Goal: Information Seeking & Learning: Learn about a topic

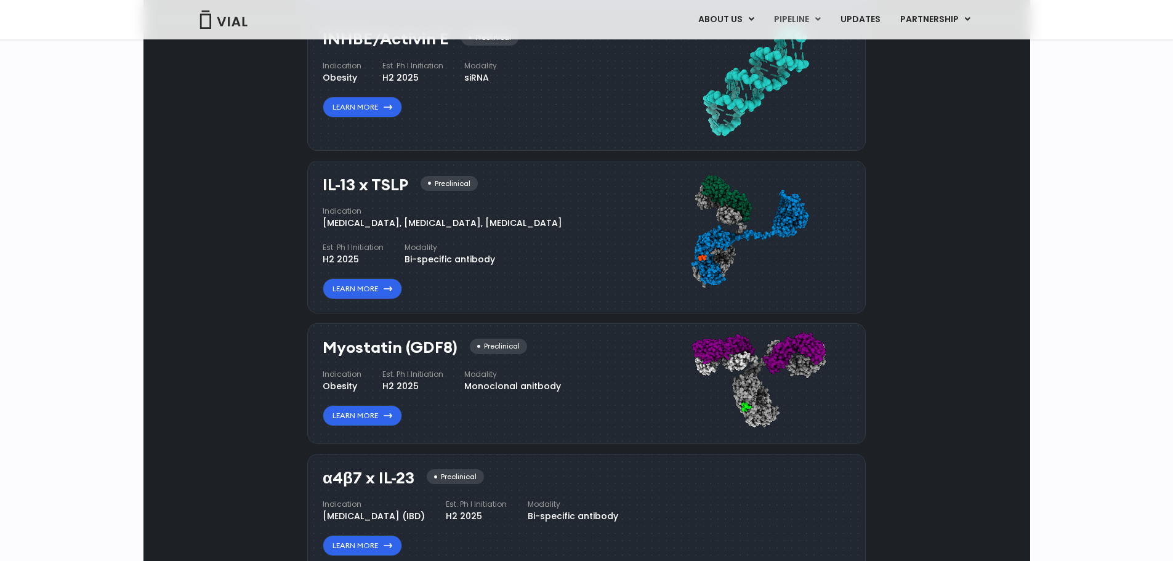
scroll to position [1078, 0]
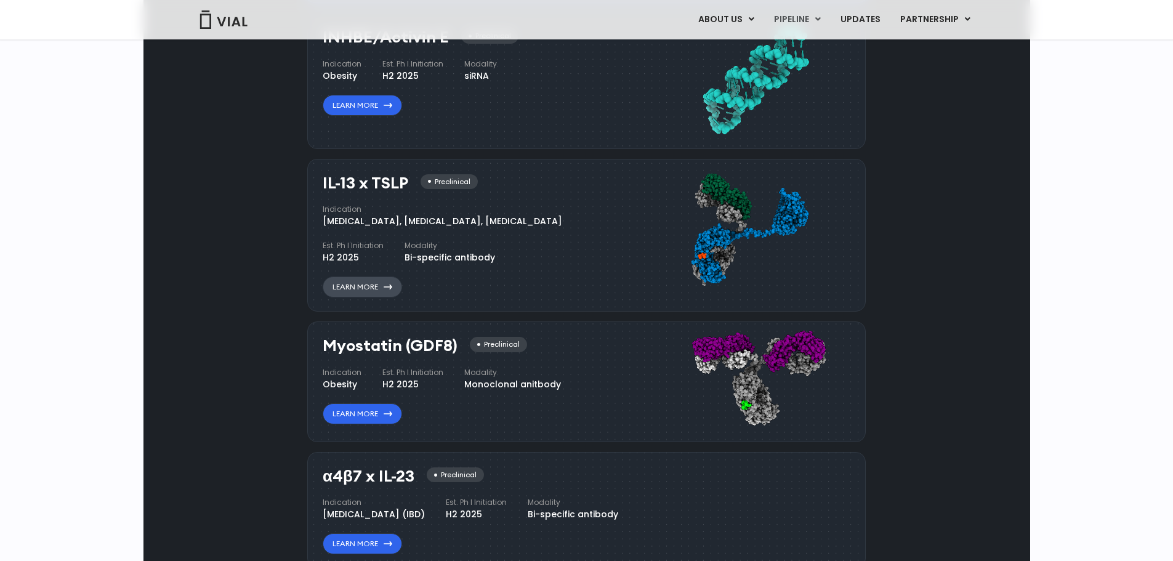
click at [345, 297] on link "Learn More" at bounding box center [362, 286] width 79 height 21
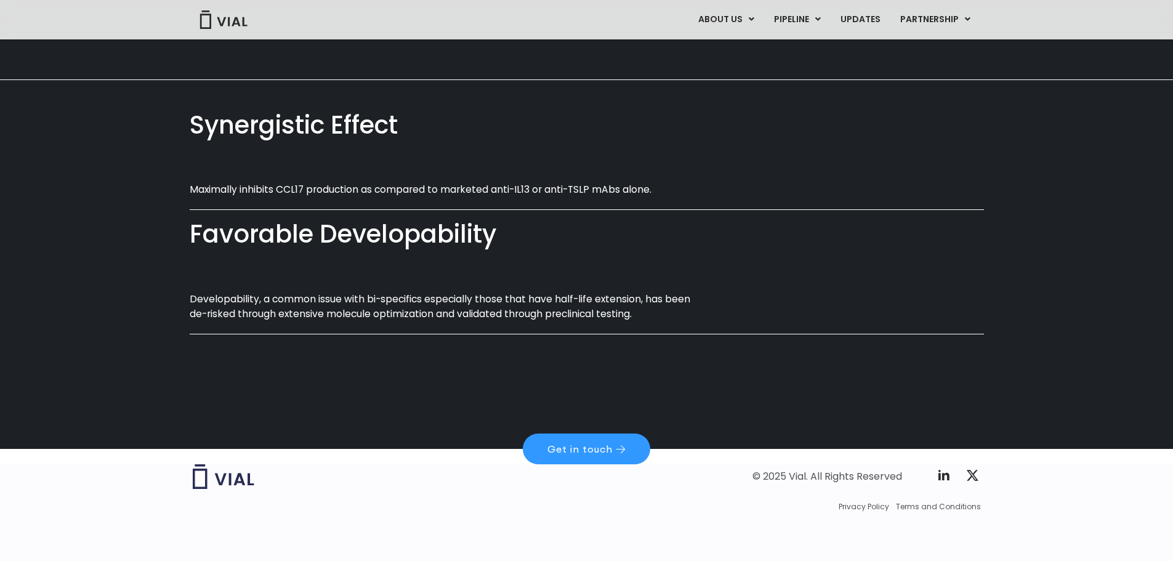
scroll to position [724, 0]
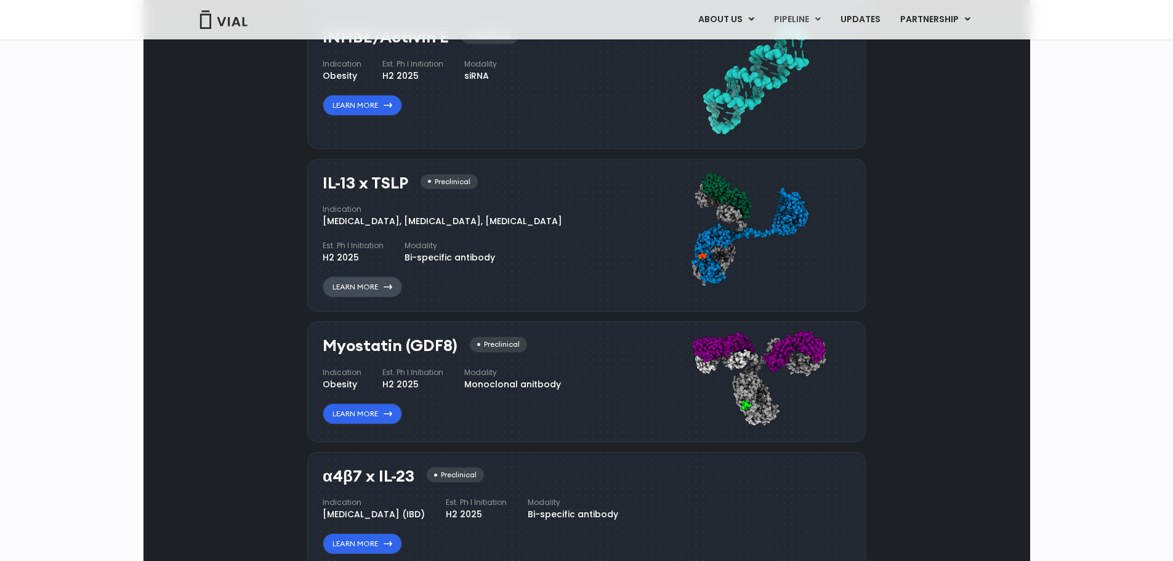
click at [362, 297] on link "Learn More" at bounding box center [362, 286] width 79 height 21
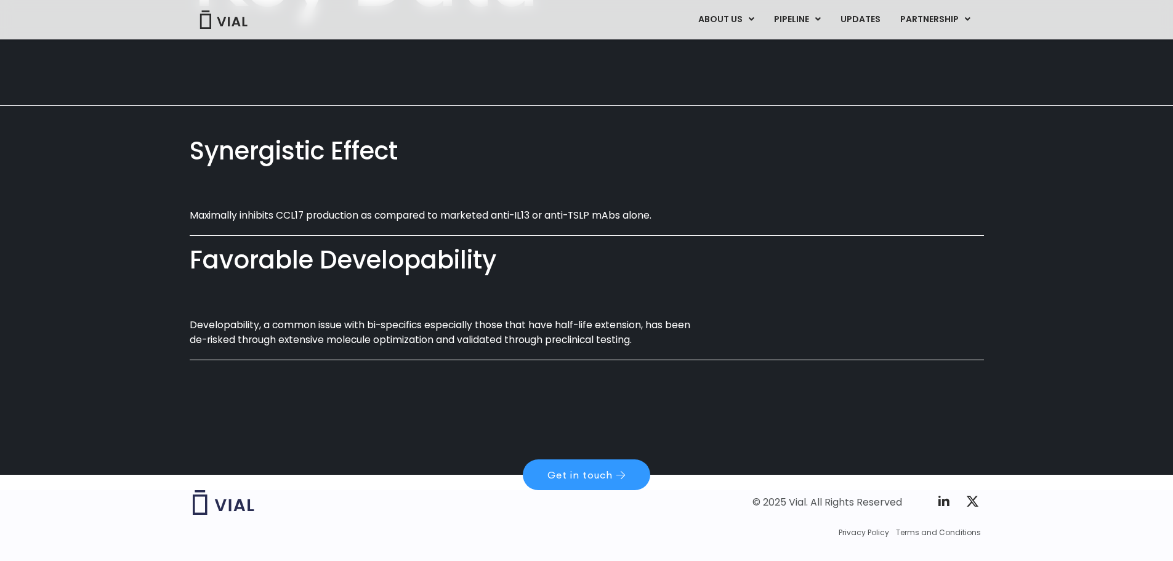
scroll to position [648, 0]
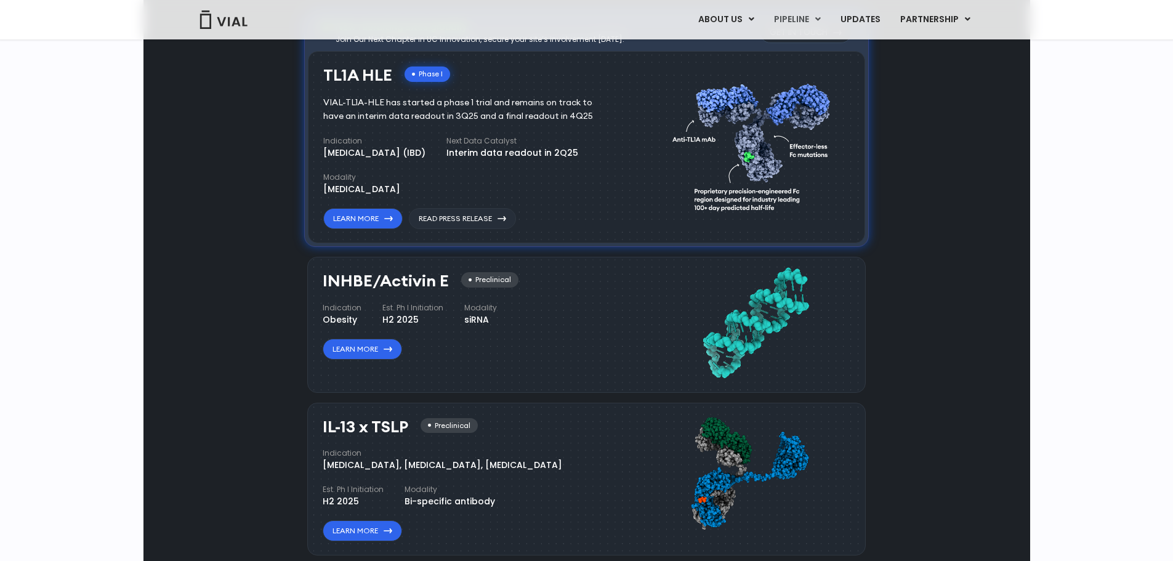
scroll to position [834, 0]
click at [381, 230] on link "Learn More" at bounding box center [362, 219] width 79 height 21
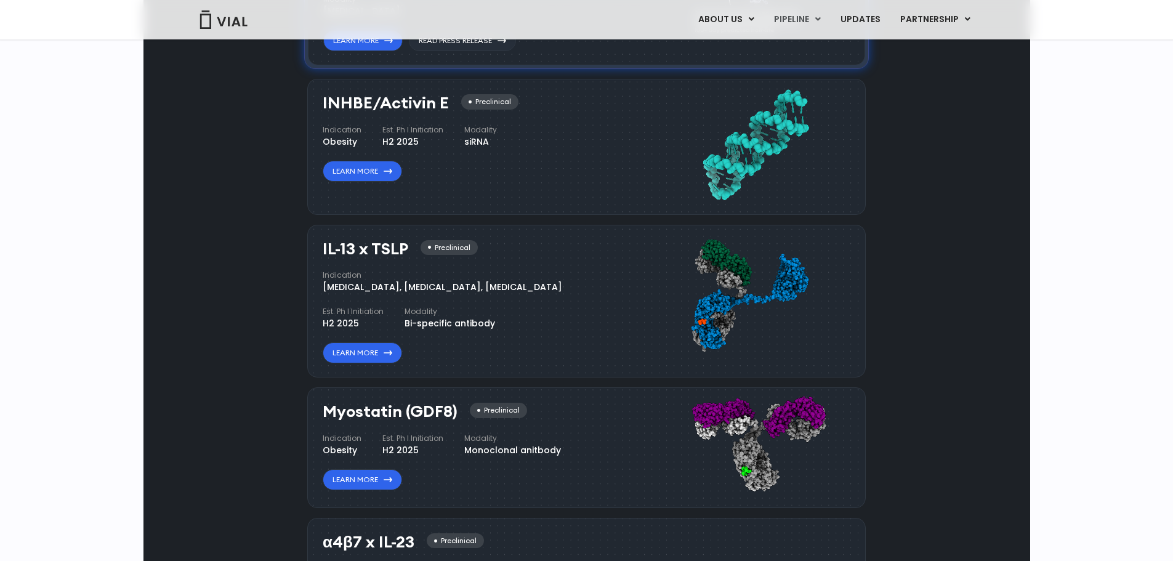
scroll to position [1014, 0]
click at [361, 292] on div "Atopic Dermatitis, Asthma, Chronic Sinusitis" at bounding box center [443, 286] width 240 height 13
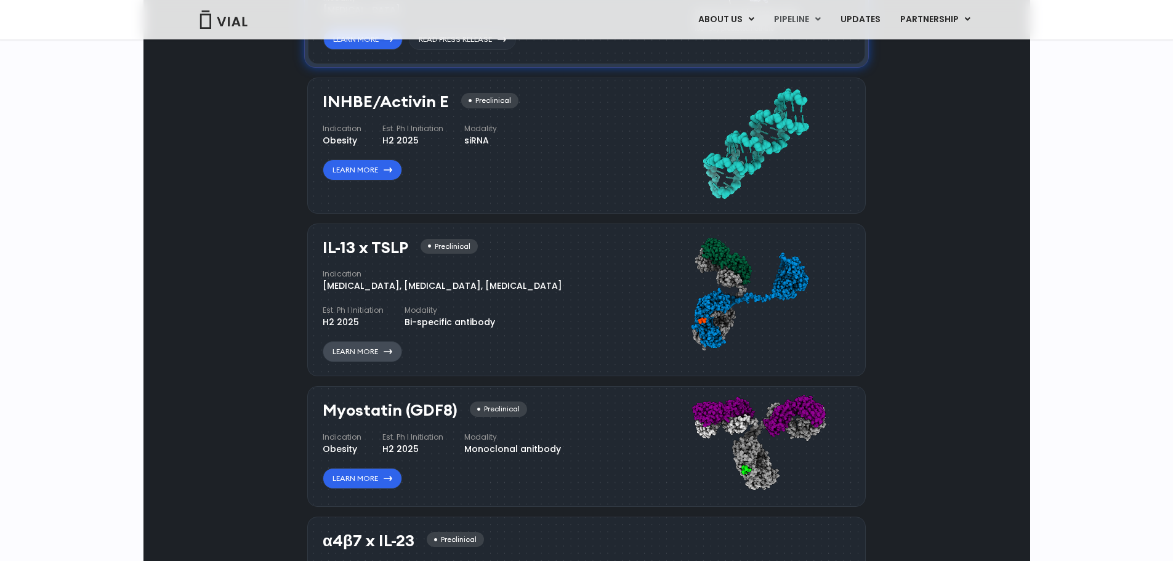
click at [374, 362] on link "Learn More" at bounding box center [362, 351] width 79 height 21
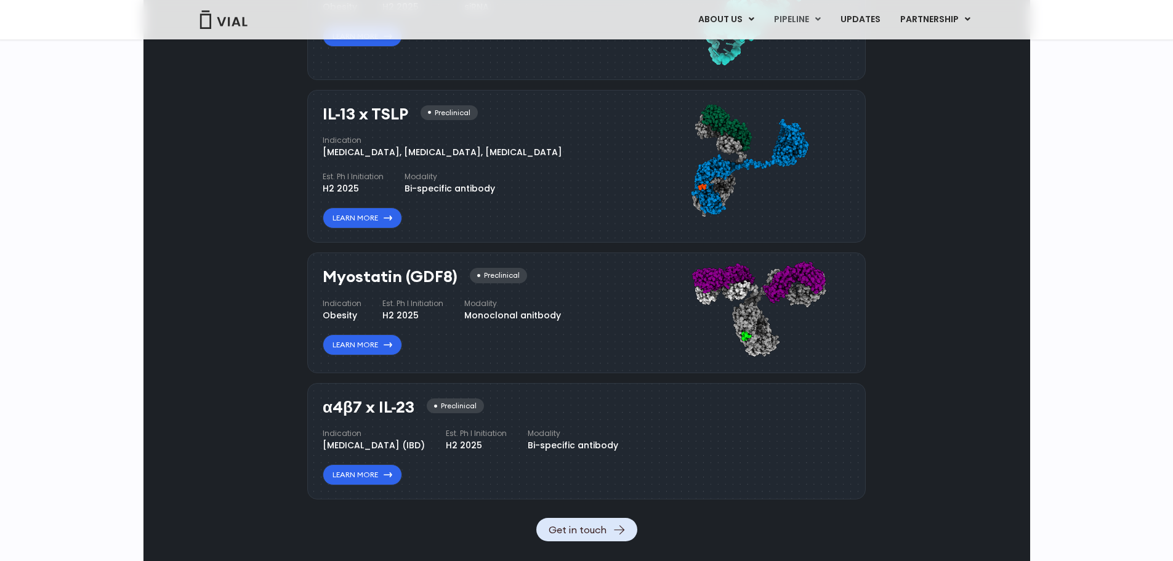
scroll to position [1151, 0]
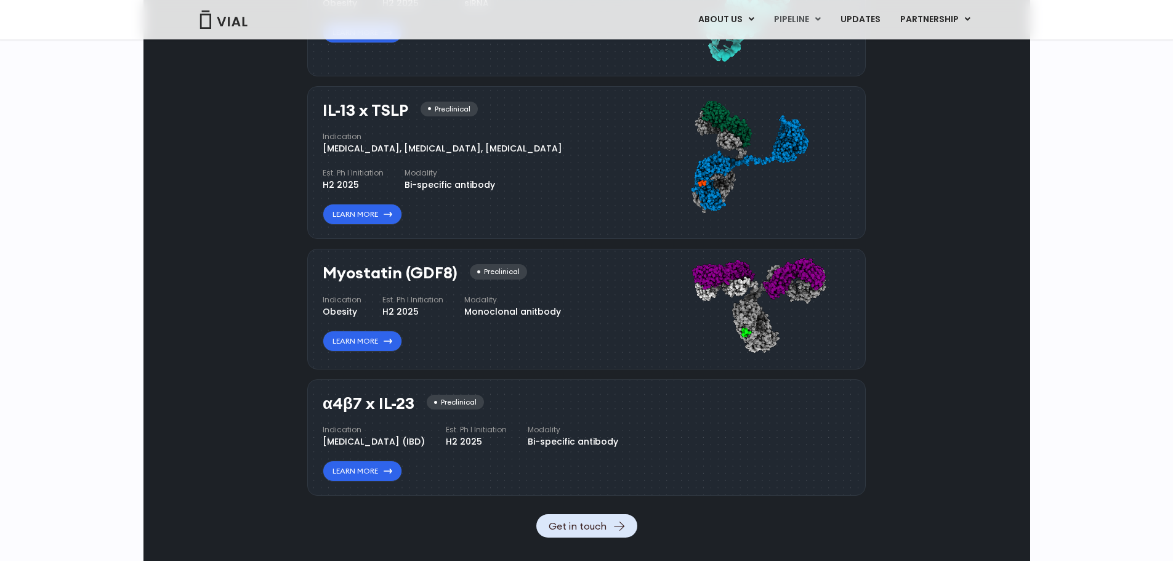
click at [262, 169] on div "Pipeline Now recruiting sites globally Join Our Next Chapter in UC Innovation, …" at bounding box center [587, 81] width 858 height 911
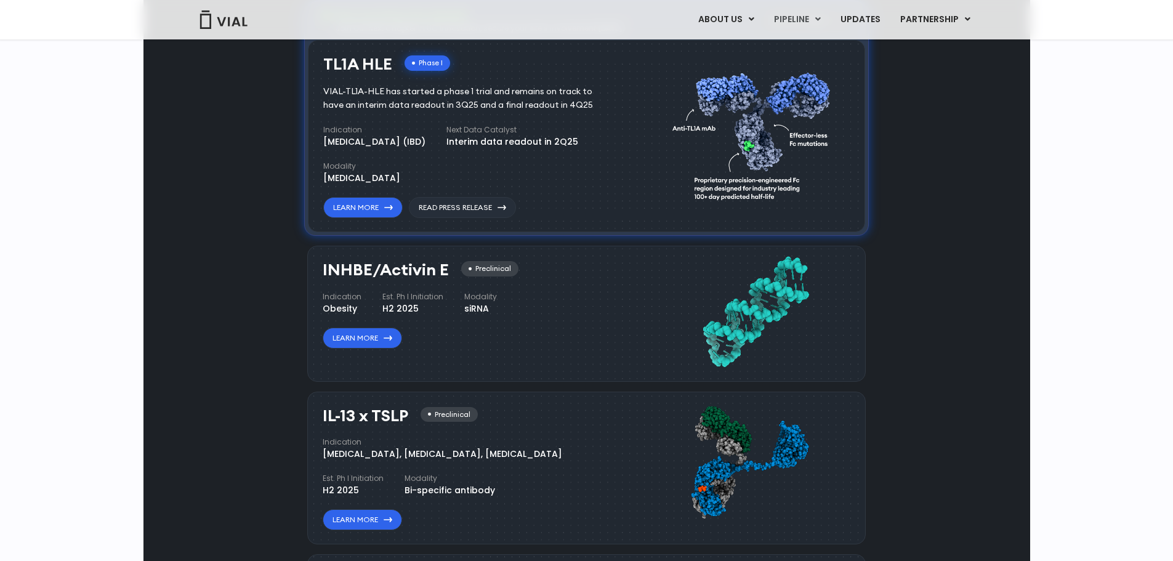
scroll to position [845, 0]
click at [413, 71] on div "Phase I" at bounding box center [428, 63] width 46 height 15
click at [440, 219] on link "Read Press Release" at bounding box center [462, 208] width 107 height 21
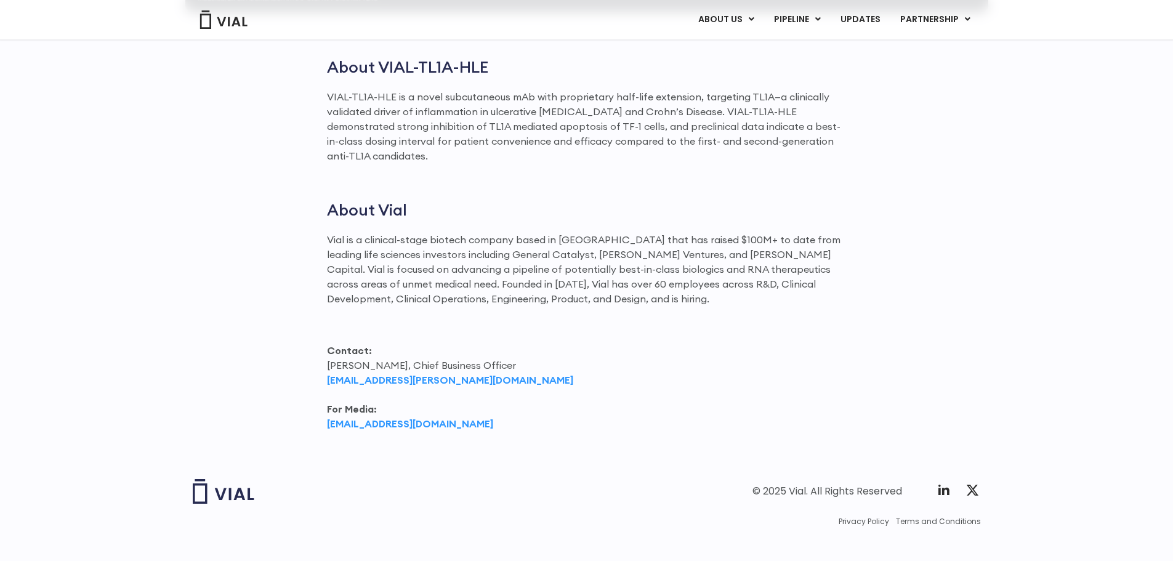
scroll to position [1808, 0]
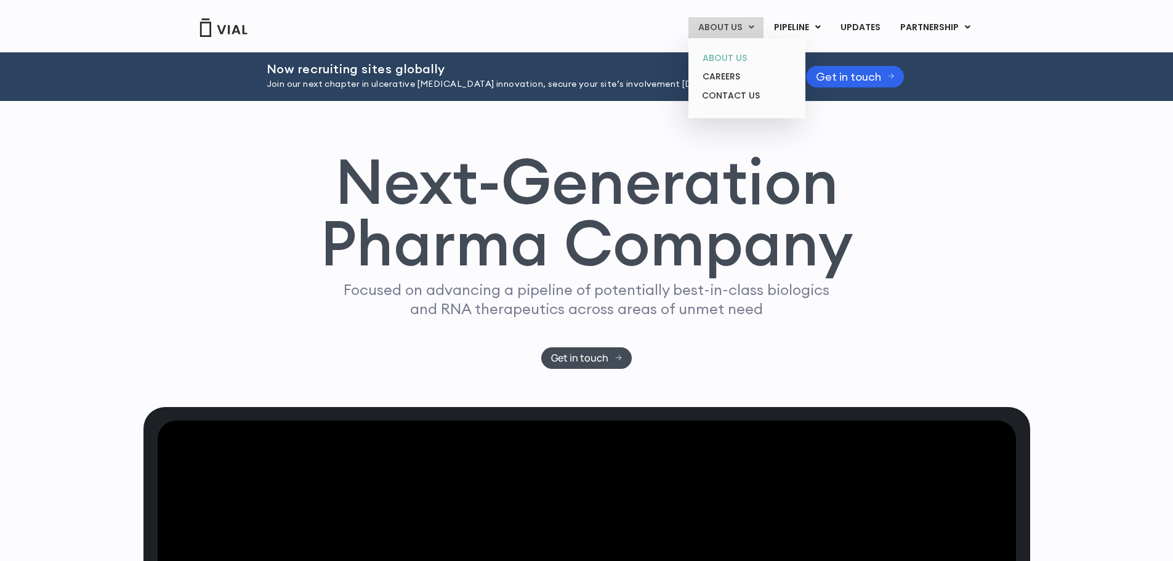
click at [720, 57] on link "ABOUT US" at bounding box center [747, 58] width 108 height 19
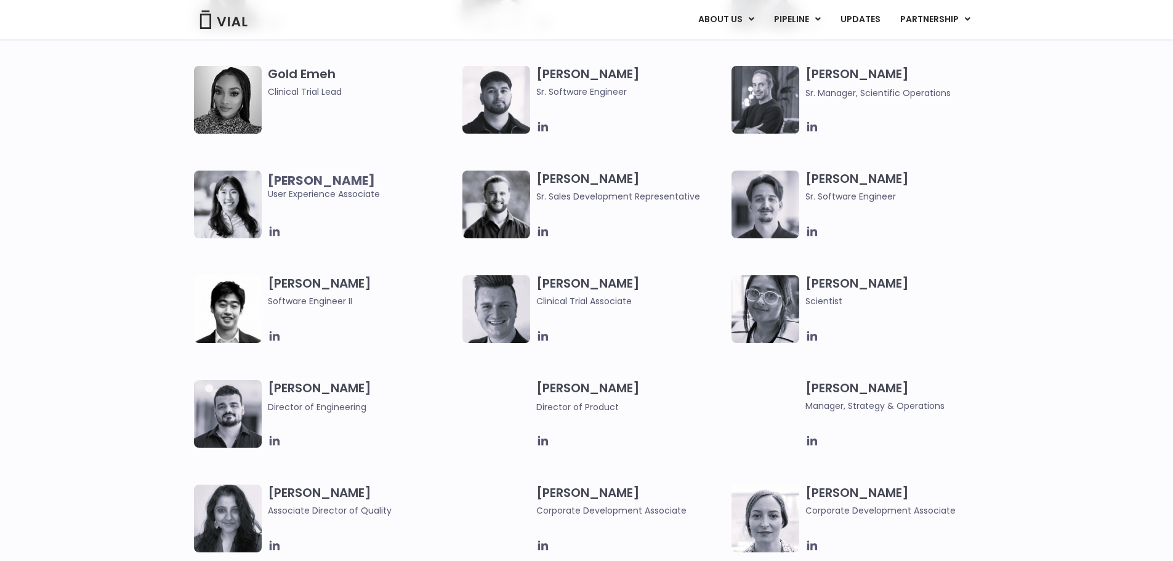
scroll to position [1281, 0]
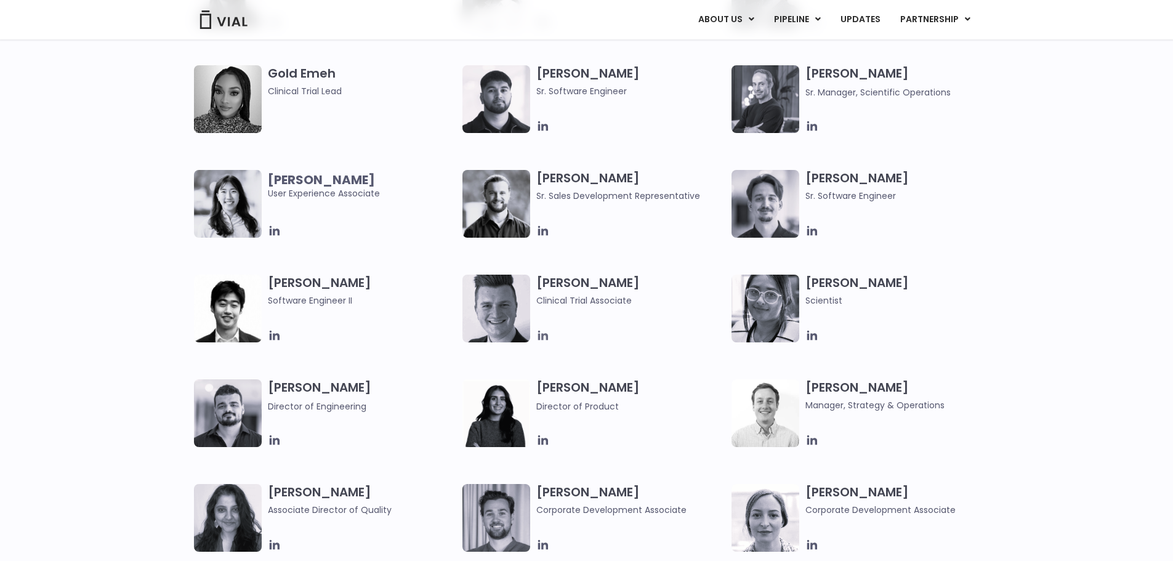
click at [546, 335] on icon at bounding box center [543, 336] width 10 height 10
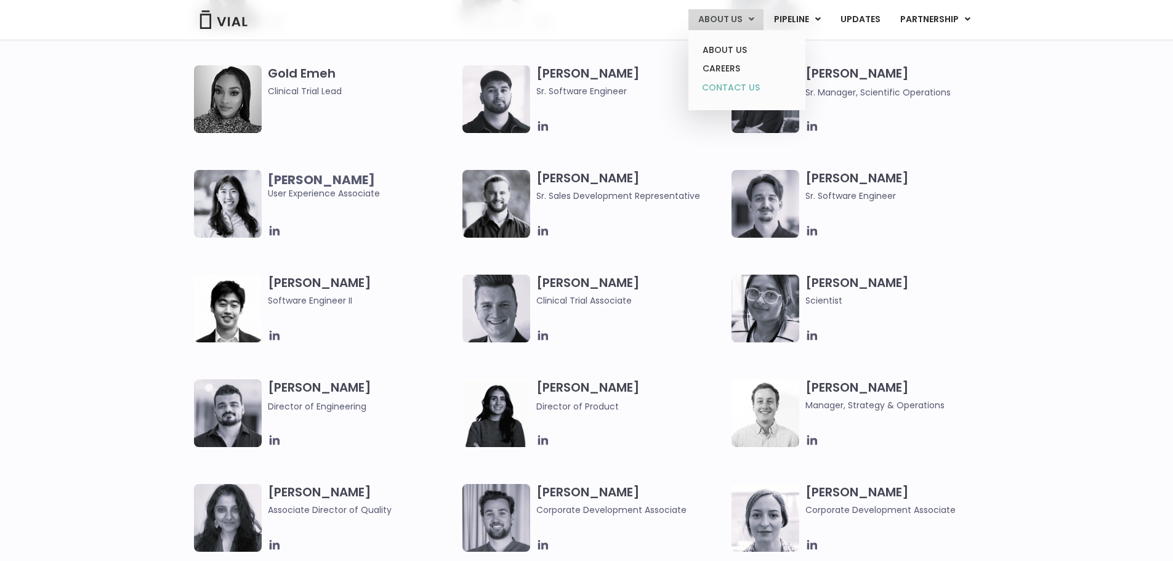
click at [720, 91] on link "CONTACT US" at bounding box center [747, 88] width 108 height 20
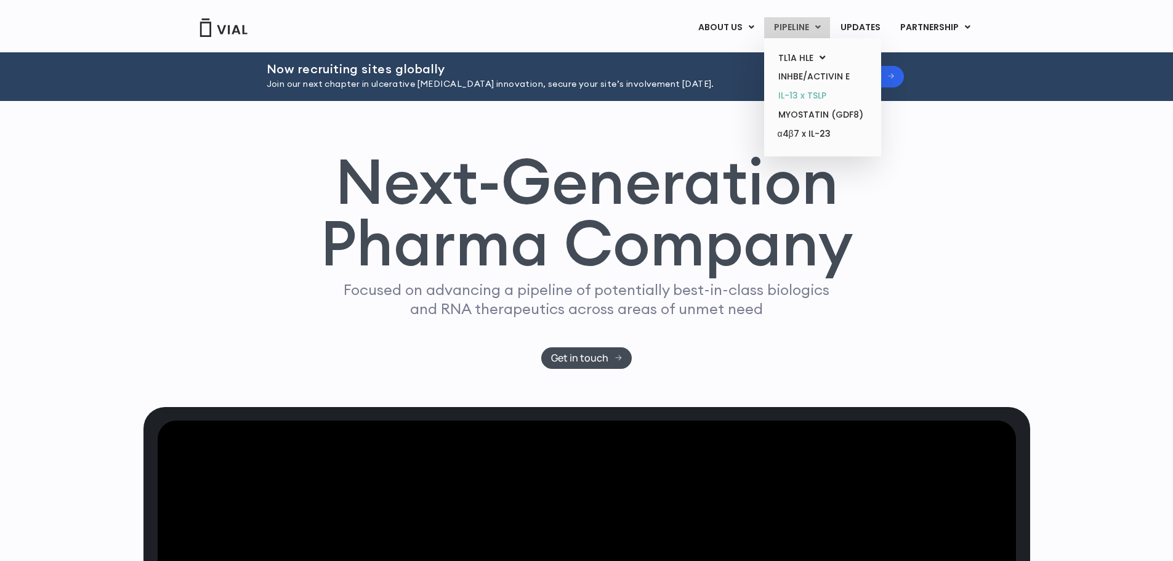
click at [795, 91] on link "IL-13 x TSLP" at bounding box center [822, 95] width 108 height 19
